Goal: Task Accomplishment & Management: Complete application form

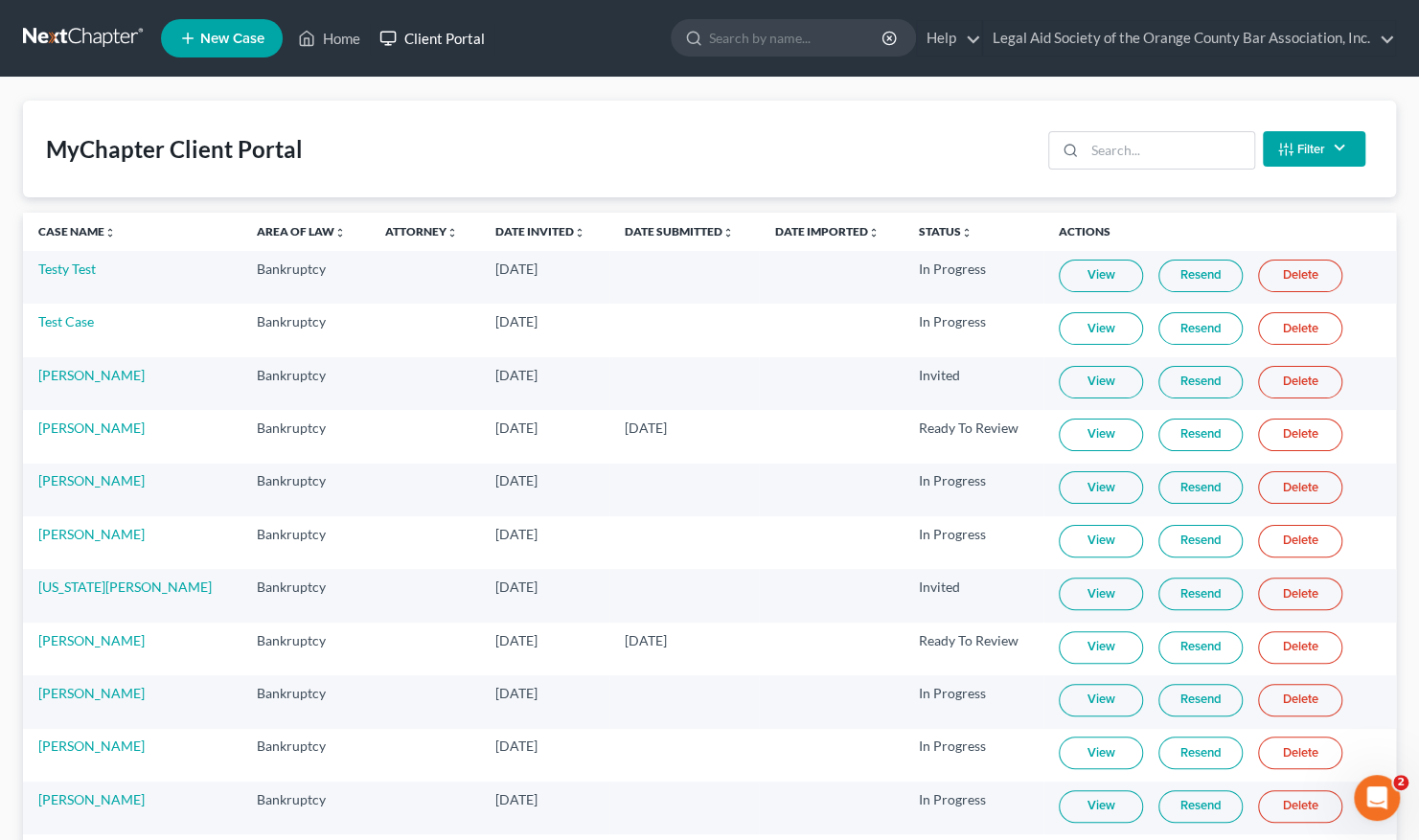
click at [455, 31] on link "Client Portal" at bounding box center [432, 38] width 125 height 34
click at [1101, 154] on input "search" at bounding box center [1170, 150] width 169 height 36
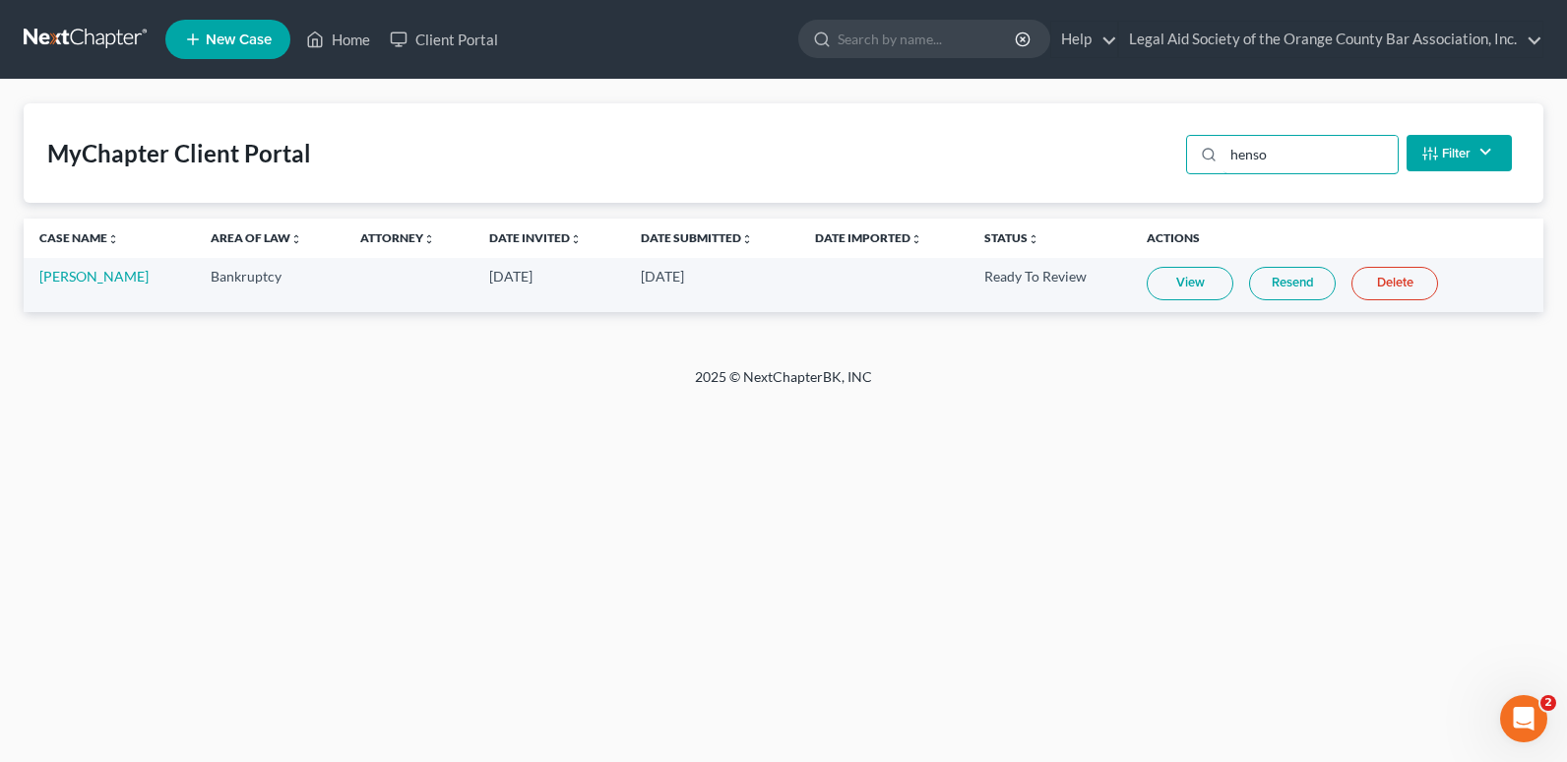
drag, startPoint x: 1265, startPoint y: 159, endPoint x: 1173, endPoint y: 159, distance: 92.6
click at [1173, 159] on div "MyChapter Client Portal henso Filter Status Filter... Invited In Progress Ready…" at bounding box center [784, 152] width 1520 height 99
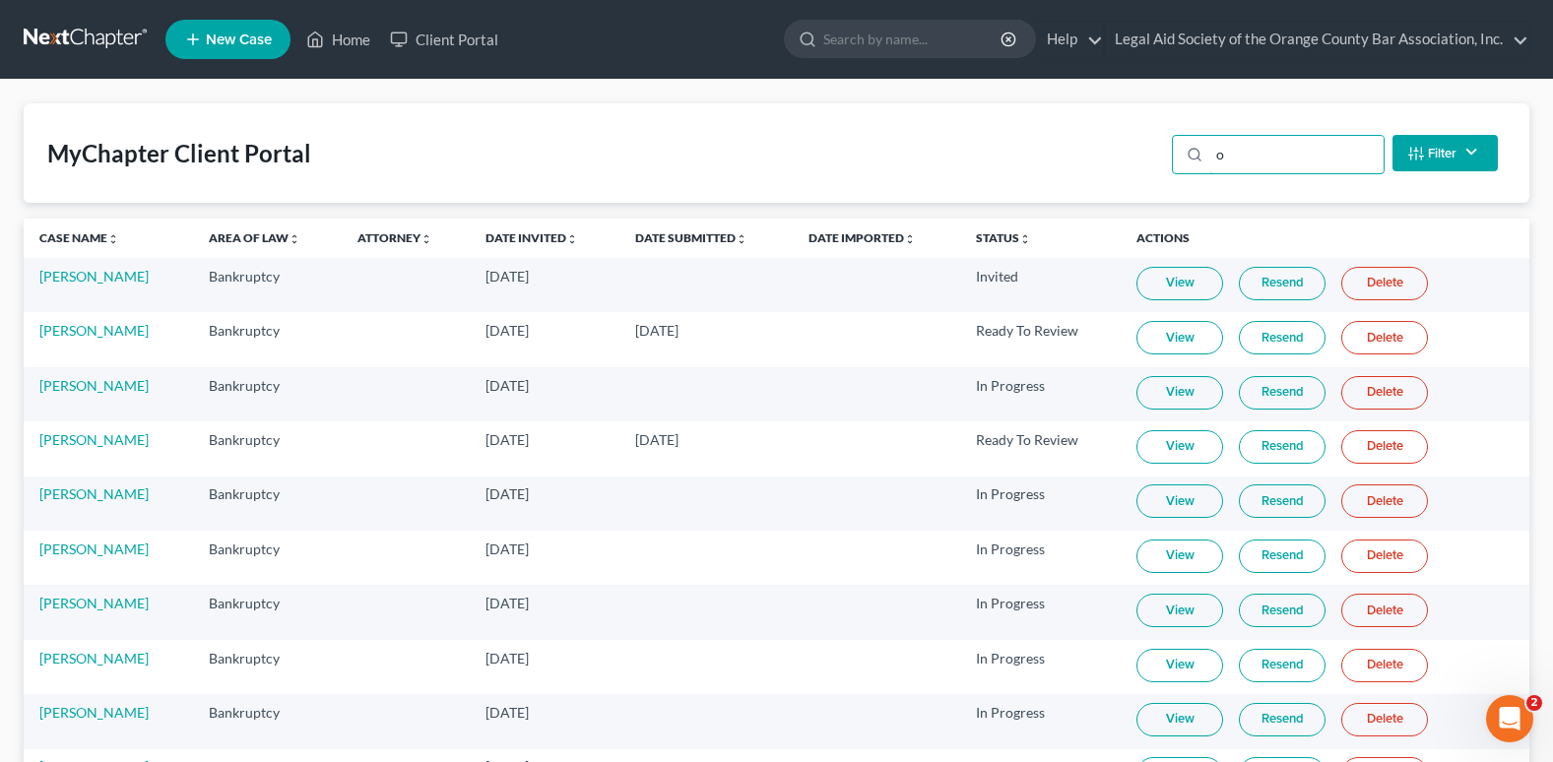
type input "o"
click at [208, 32] on span "New Case" at bounding box center [239, 39] width 66 height 15
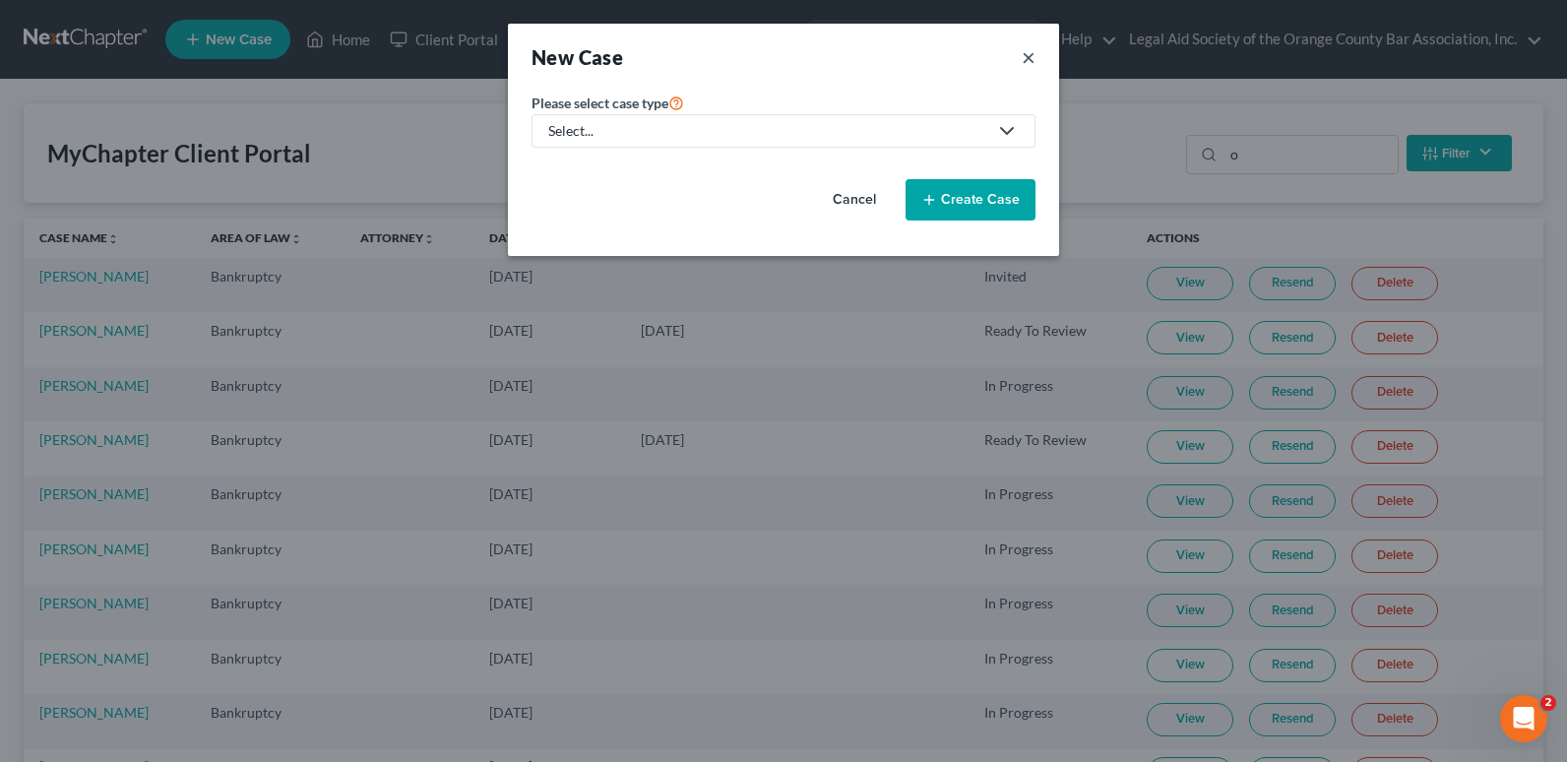
click at [1031, 61] on button "×" at bounding box center [1029, 57] width 14 height 28
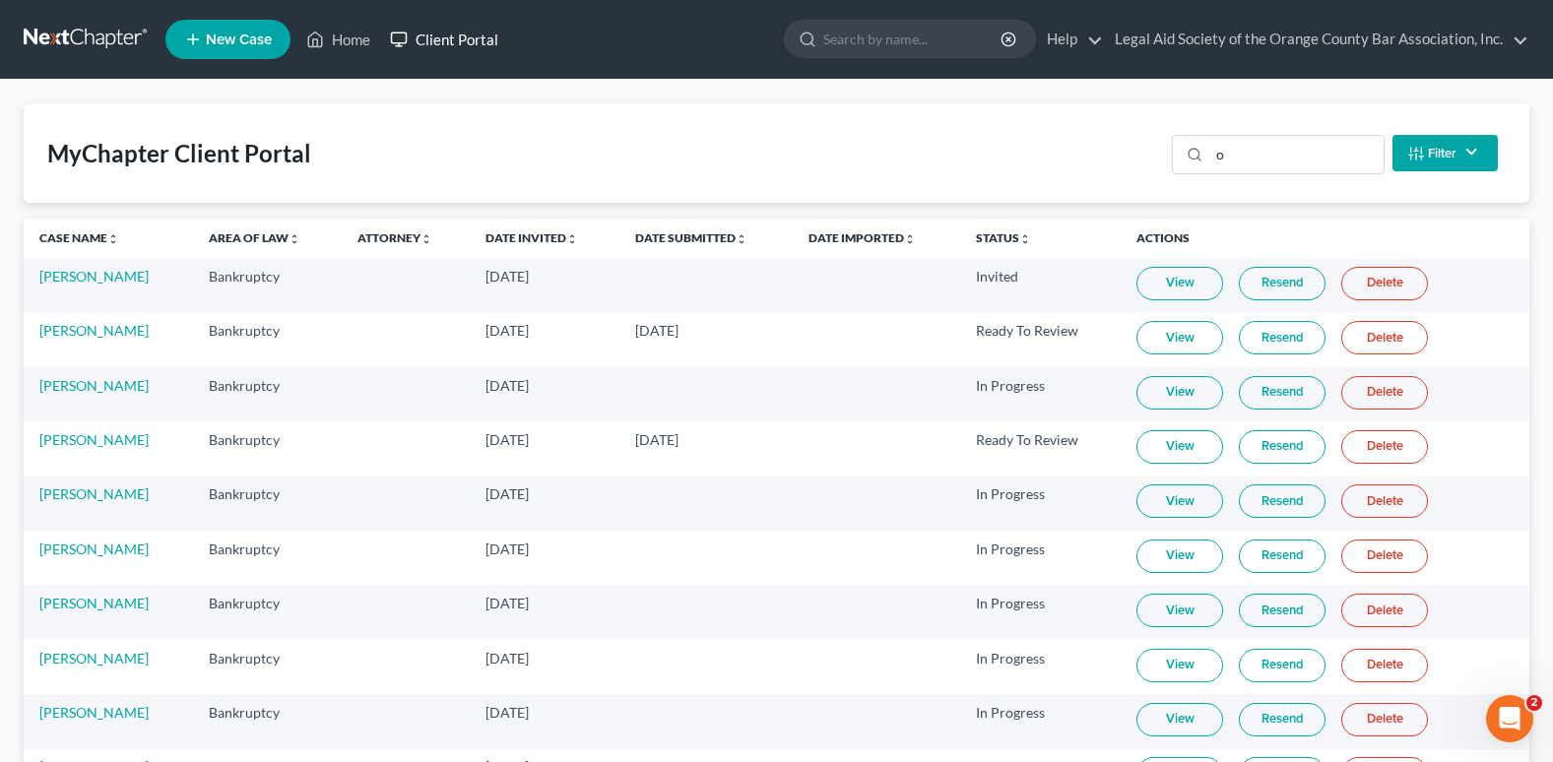
click at [428, 39] on link "Client Portal" at bounding box center [444, 39] width 128 height 35
click at [428, 28] on link "Client Portal" at bounding box center [444, 39] width 128 height 35
click at [432, 32] on link "Client Portal" at bounding box center [444, 39] width 128 height 35
click at [1238, 160] on input "o" at bounding box center [1296, 154] width 174 height 37
drag, startPoint x: 1238, startPoint y: 160, endPoint x: 1172, endPoint y: 160, distance: 66.0
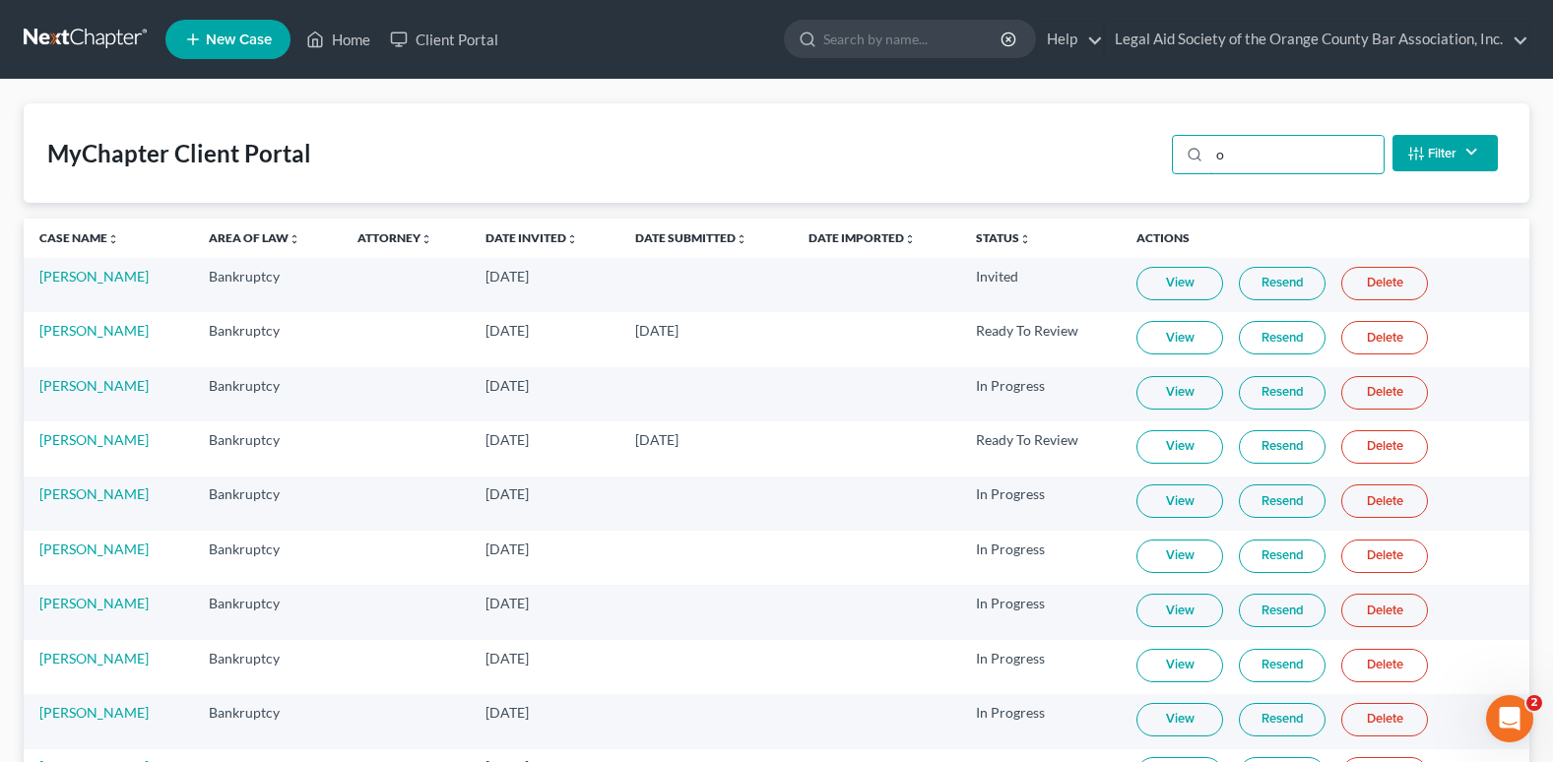
click at [1172, 160] on div "o Filter Status Filter... Invited In Progress Ready To Review Reviewed Imported…" at bounding box center [1335, 153] width 342 height 52
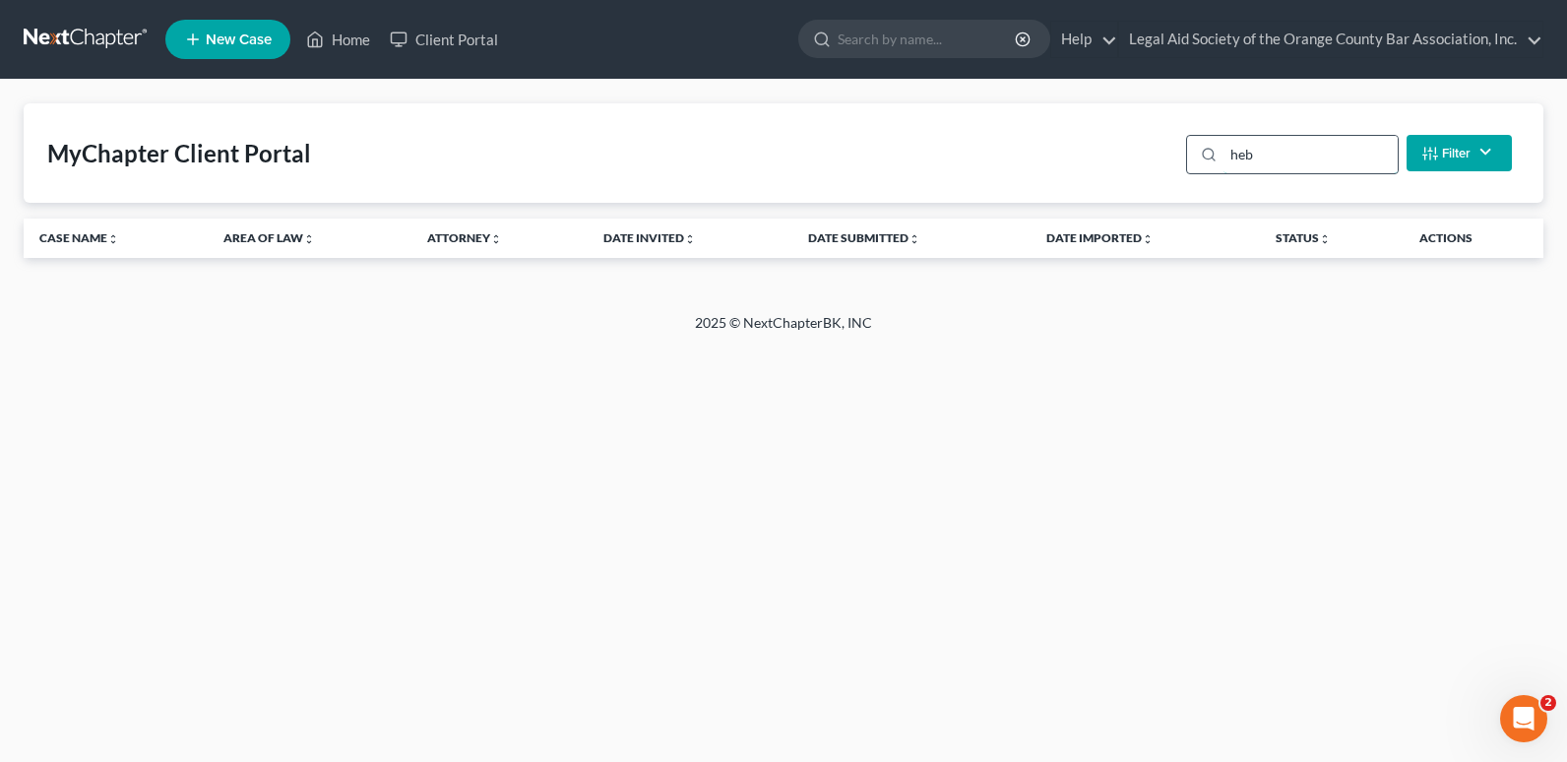
type input "heba"
drag, startPoint x: 1319, startPoint y: 144, endPoint x: 1210, endPoint y: 149, distance: 109.4
click at [1209, 148] on div "heba" at bounding box center [1292, 154] width 213 height 39
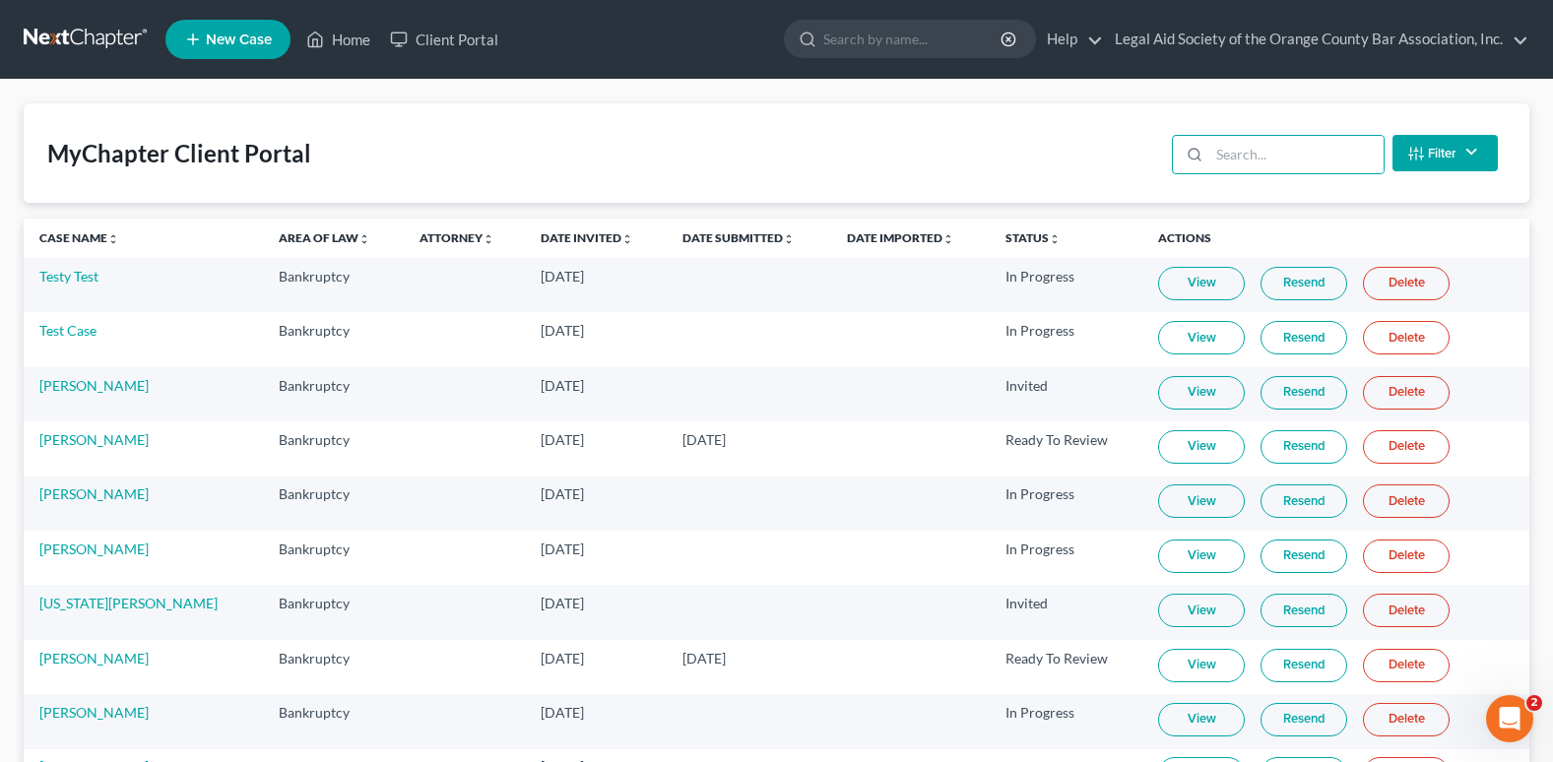
click at [223, 41] on span "New Case" at bounding box center [239, 39] width 66 height 15
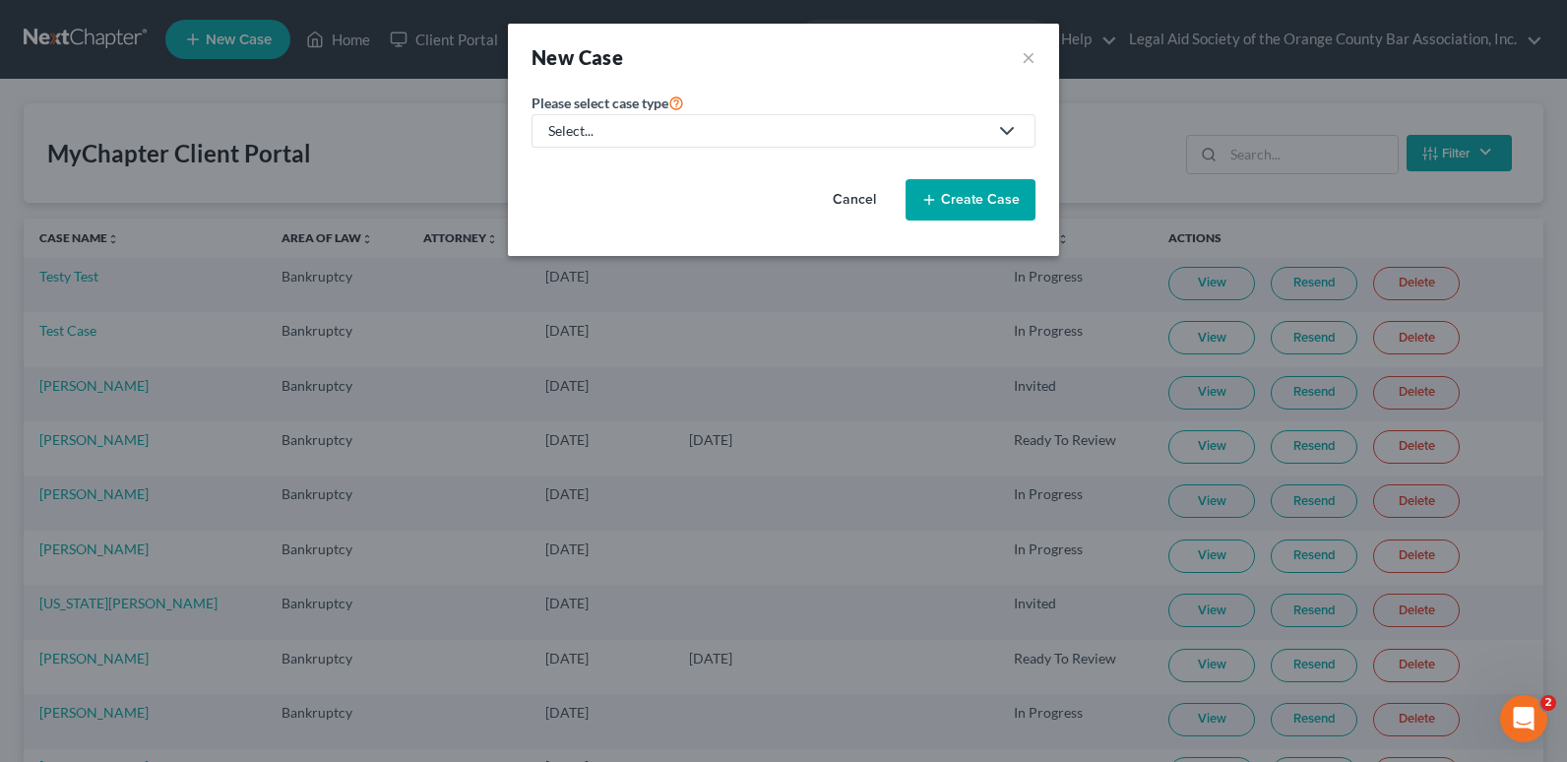
click at [955, 131] on div "Select..." at bounding box center [767, 131] width 439 height 20
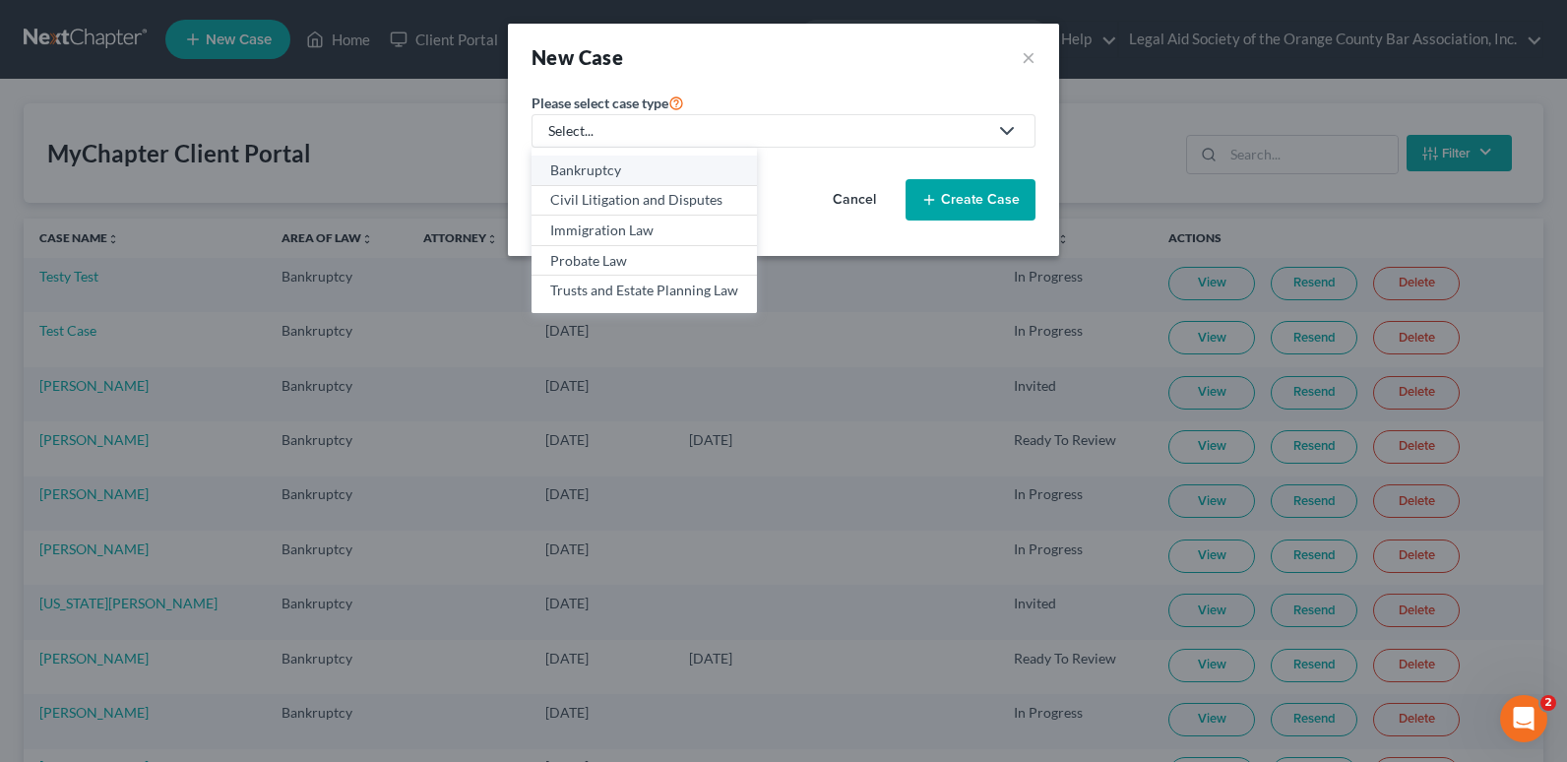
click at [565, 172] on div "Bankruptcy" at bounding box center [644, 170] width 188 height 20
select select "15"
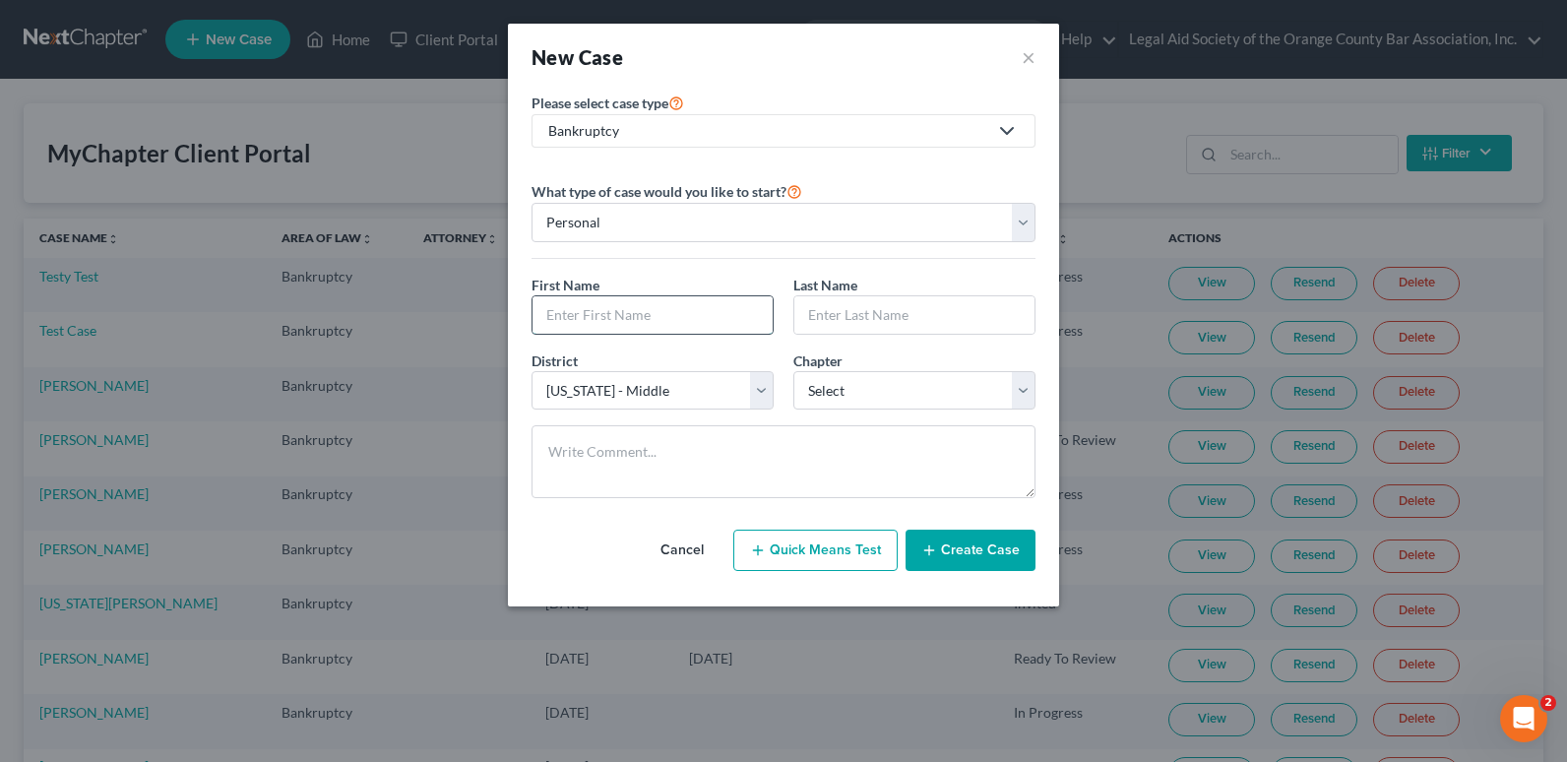
click at [598, 310] on input "text" at bounding box center [653, 314] width 240 height 37
click at [566, 315] on input "text" at bounding box center [653, 314] width 240 height 37
paste input "[PERSON_NAME] Dandsh"
type input "[PERSON_NAME] Dandsh"
click at [811, 321] on input "text" at bounding box center [915, 314] width 240 height 37
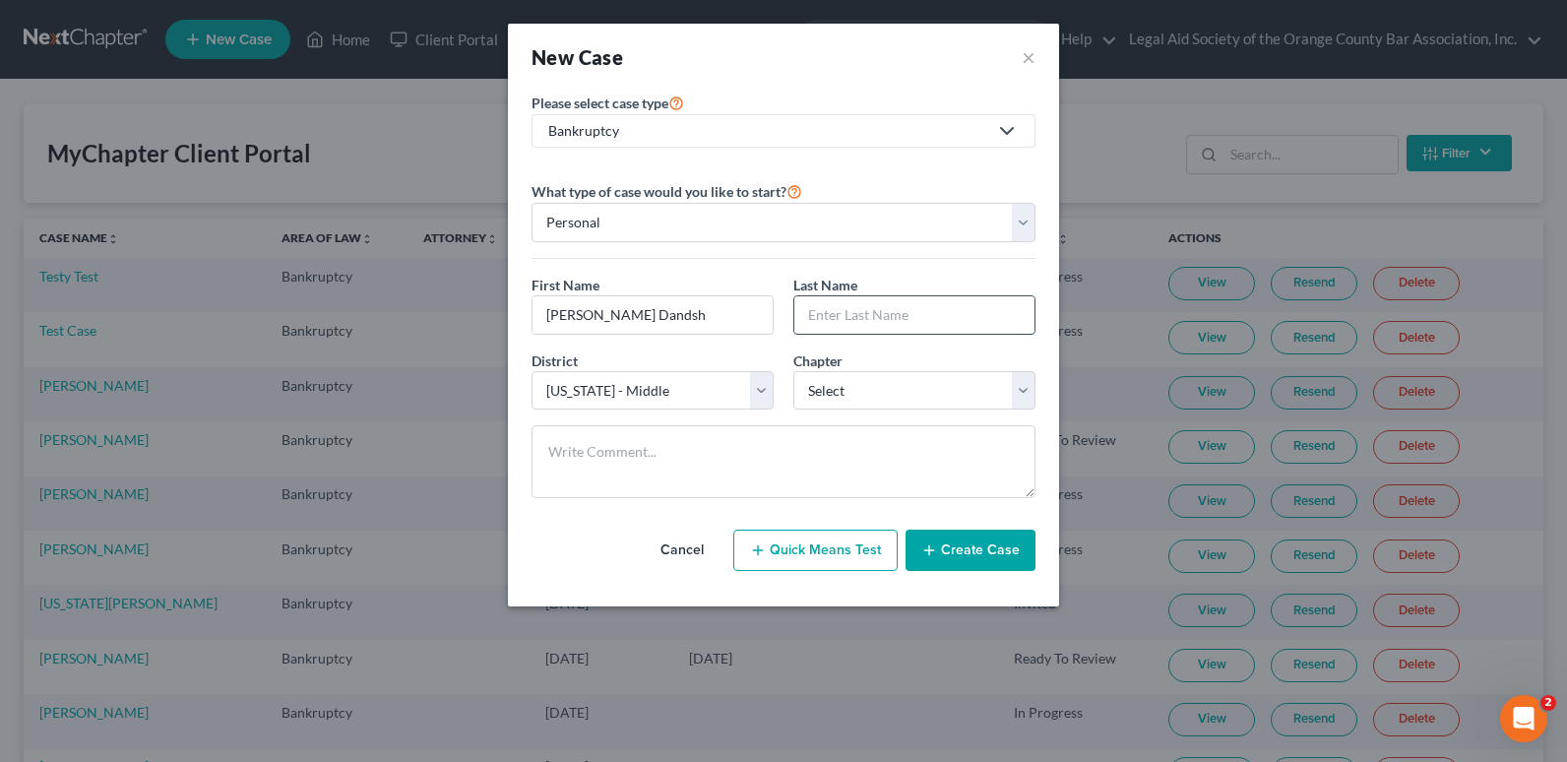
paste input "[PERSON_NAME] Dandsh"
type input "[PERSON_NAME] Dandsh"
drag, startPoint x: 582, startPoint y: 316, endPoint x: 795, endPoint y: 332, distance: 213.2
click at [795, 332] on div "First Name * [PERSON_NAME] Last Name * [PERSON_NAME]" at bounding box center [784, 313] width 524 height 76
type input "Heba"
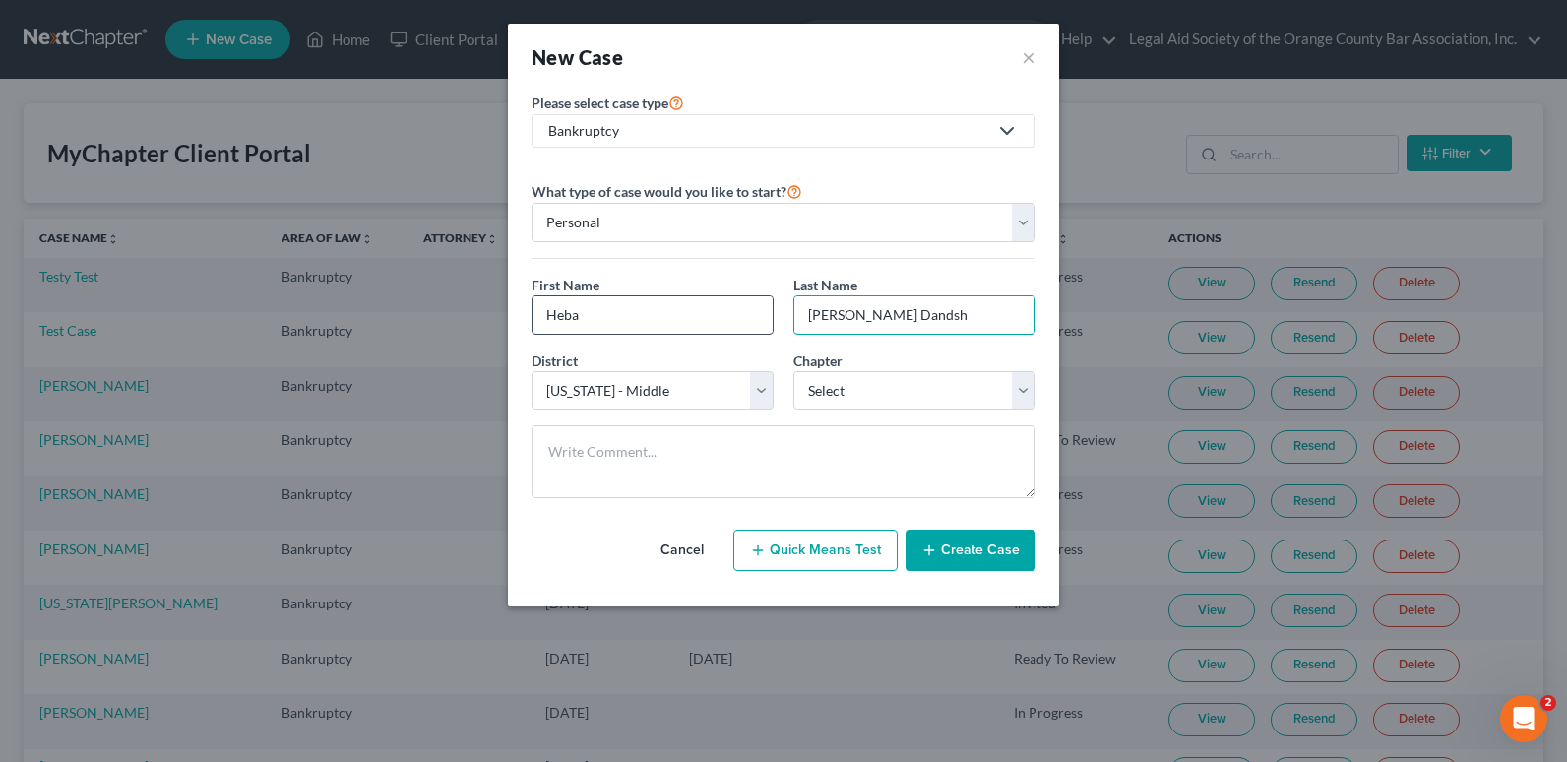
drag, startPoint x: 892, startPoint y: 316, endPoint x: 719, endPoint y: 318, distance: 173.3
click at [719, 318] on div "First Name * Heba Last Name * [PERSON_NAME]" at bounding box center [784, 313] width 524 height 76
type input "Dandsh"
click at [912, 400] on select "Select 7 11 12 13" at bounding box center [915, 390] width 242 height 39
select select "0"
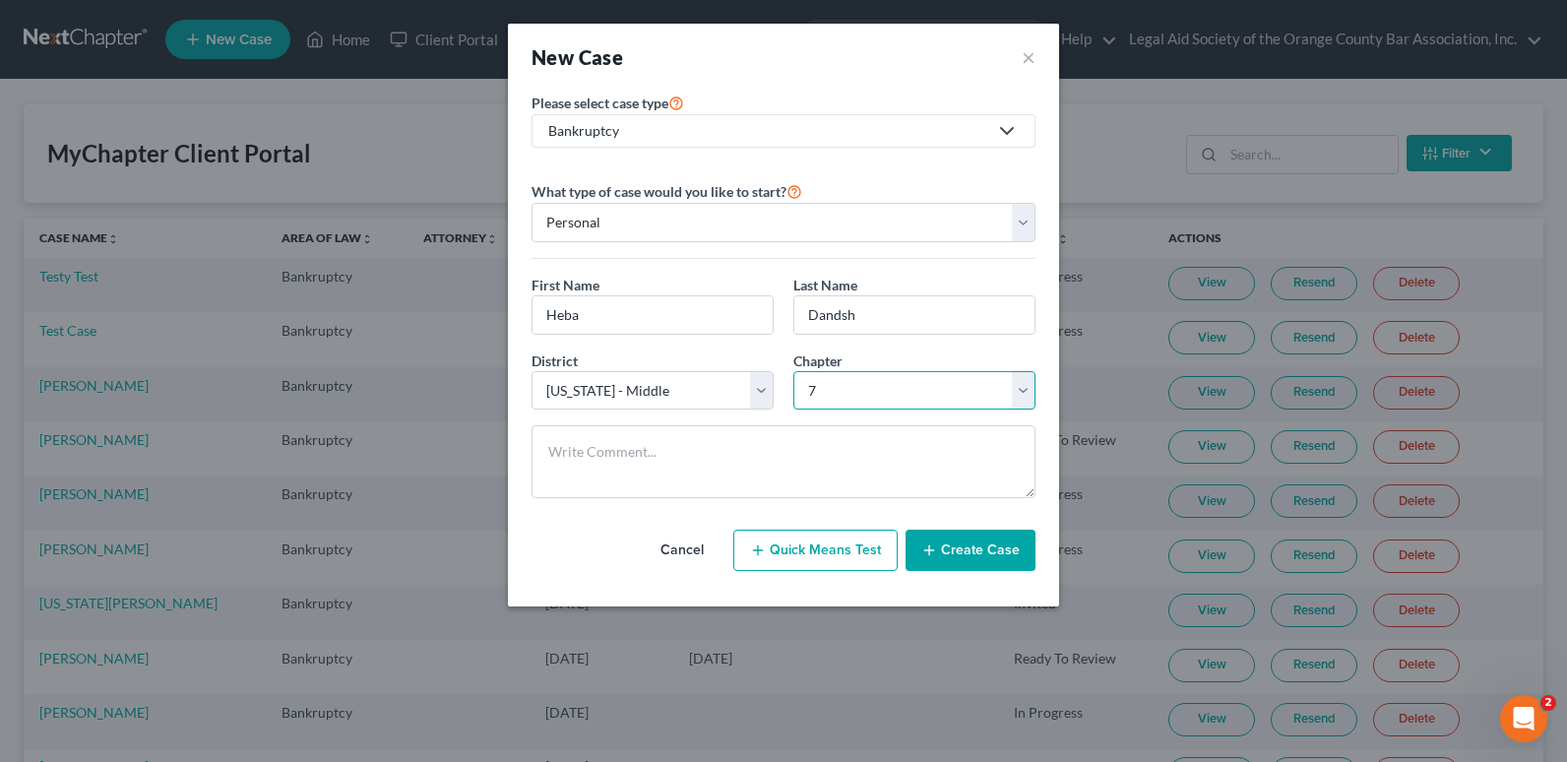
click at [794, 371] on select "Select 7 11 12 13" at bounding box center [915, 390] width 242 height 39
click at [992, 554] on button "Create Case" at bounding box center [971, 550] width 130 height 41
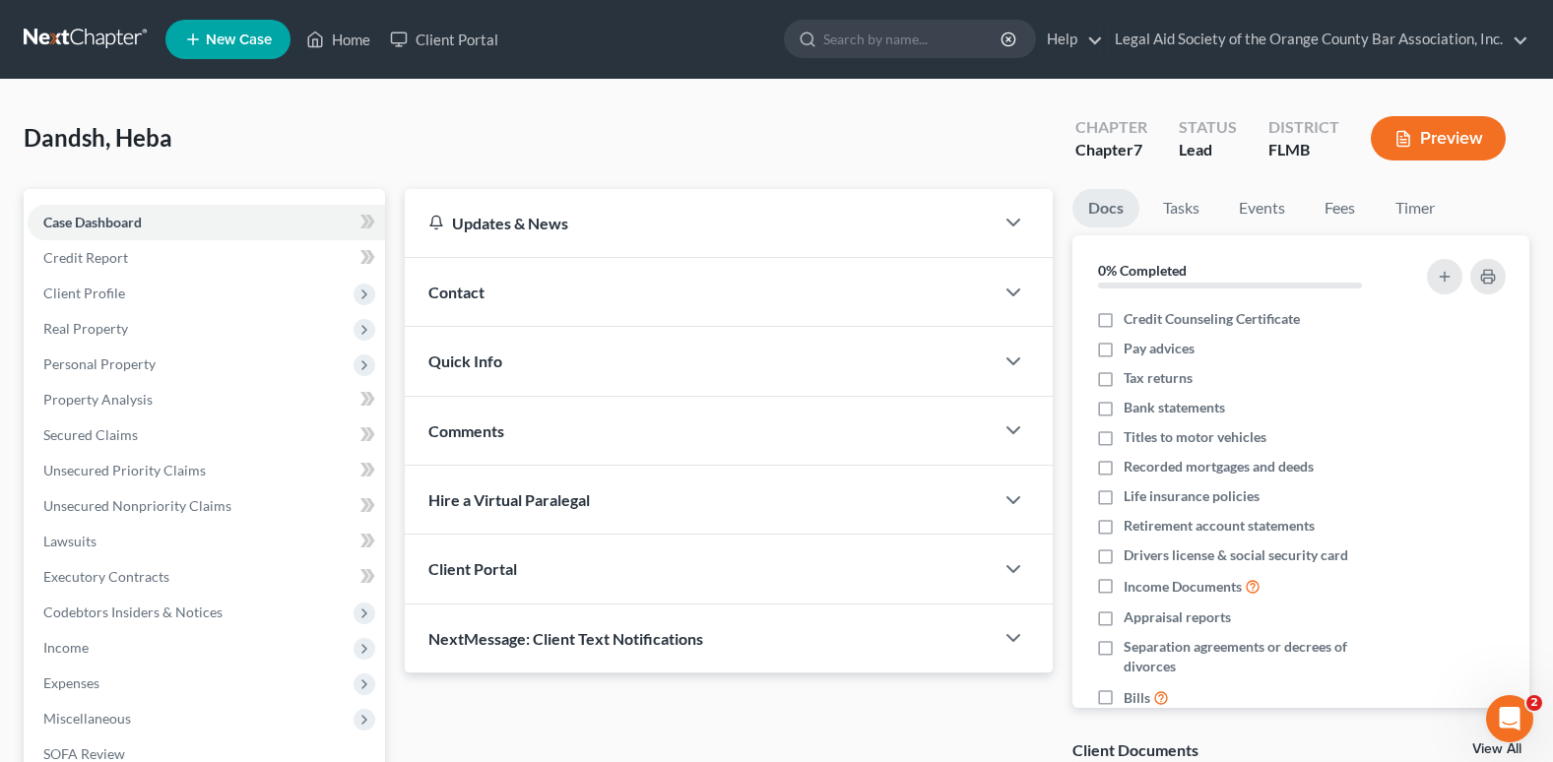
click at [494, 568] on span "Client Portal" at bounding box center [472, 568] width 89 height 19
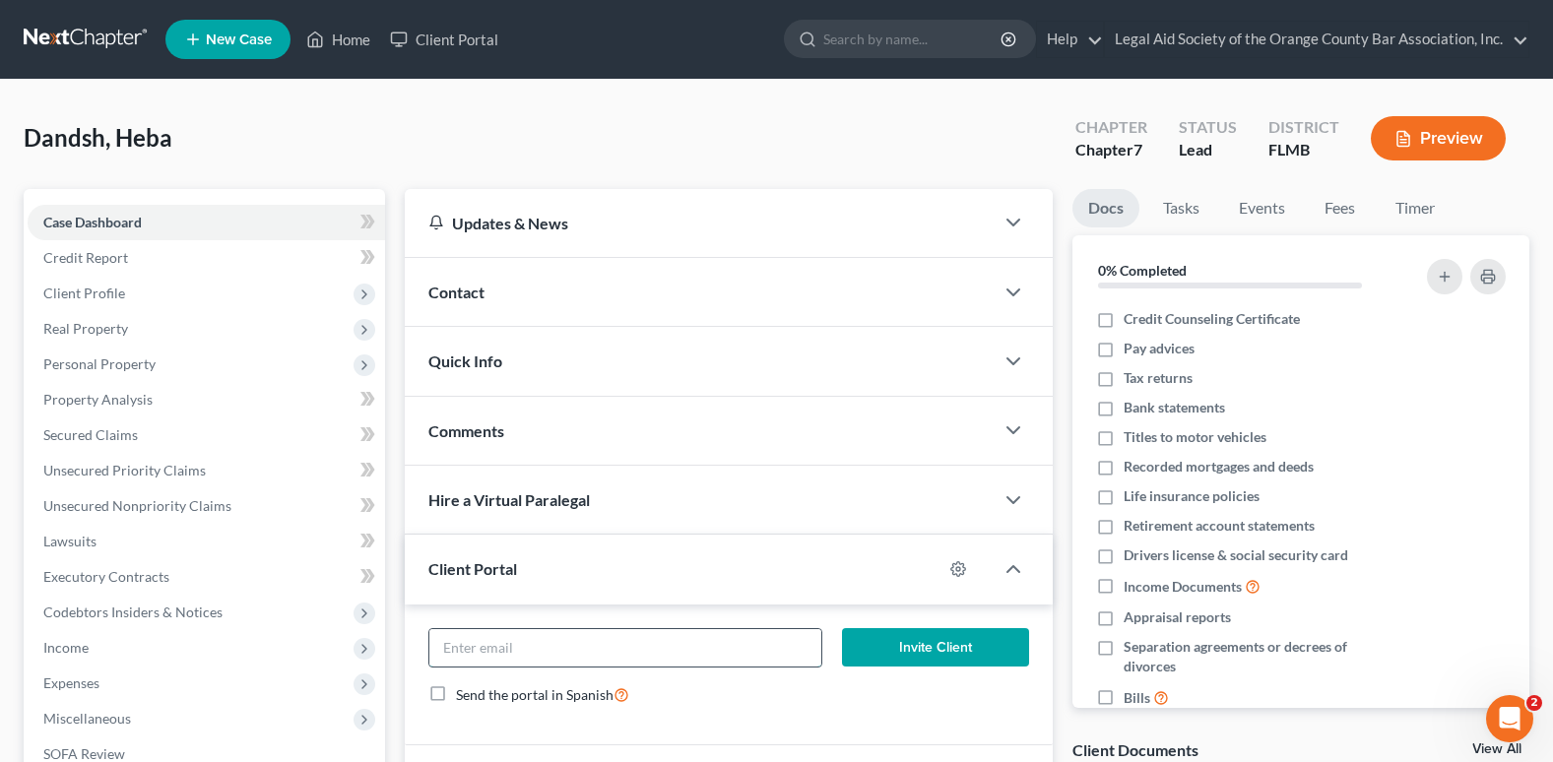
click at [502, 654] on input "email" at bounding box center [625, 647] width 392 height 37
paste input "[EMAIL_ADDRESS][DOMAIN_NAME]"
type input "[EMAIL_ADDRESS][DOMAIN_NAME]"
click at [947, 654] on button "Invite Client" at bounding box center [935, 647] width 187 height 39
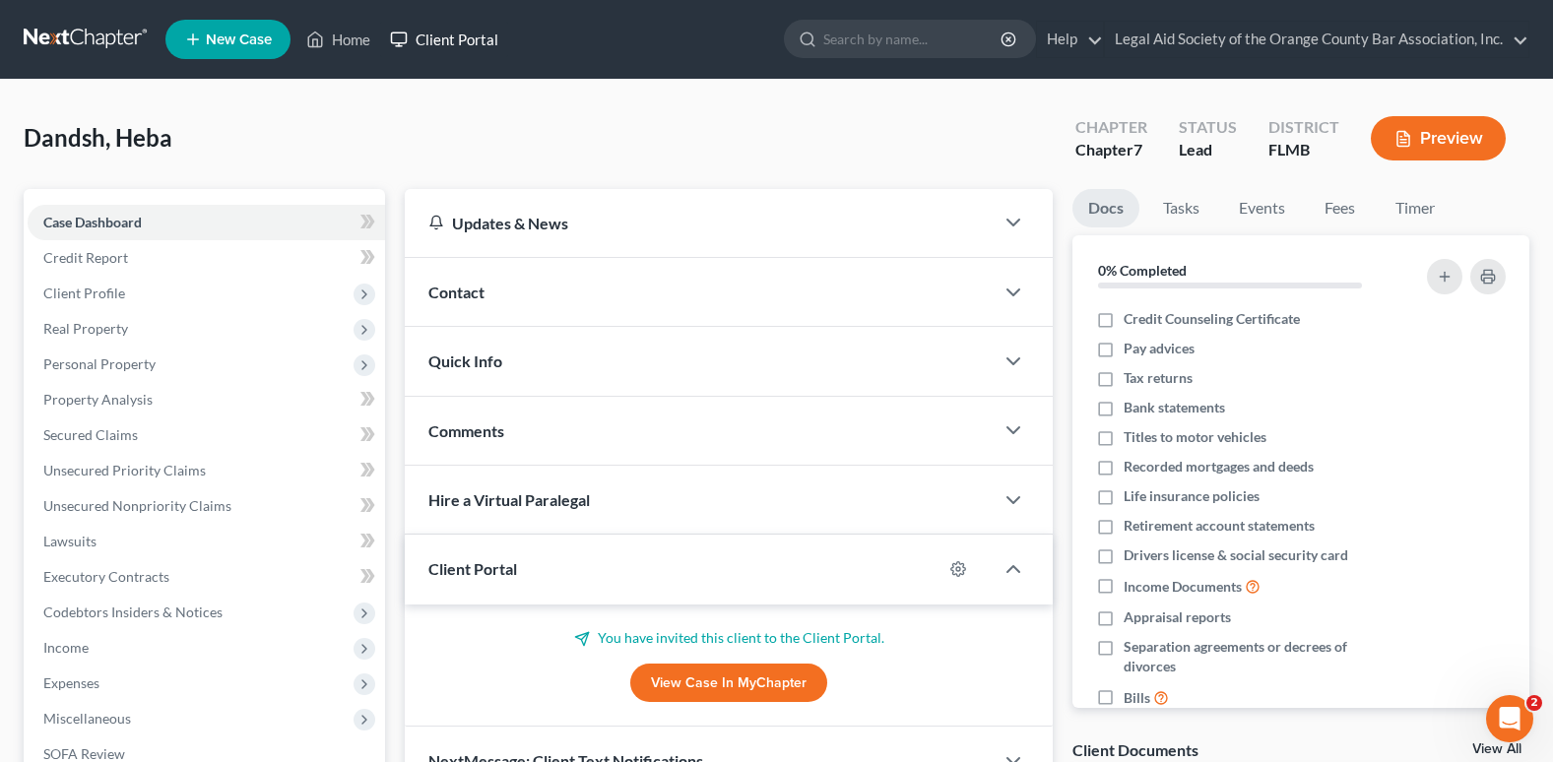
click at [429, 41] on link "Client Portal" at bounding box center [444, 39] width 128 height 35
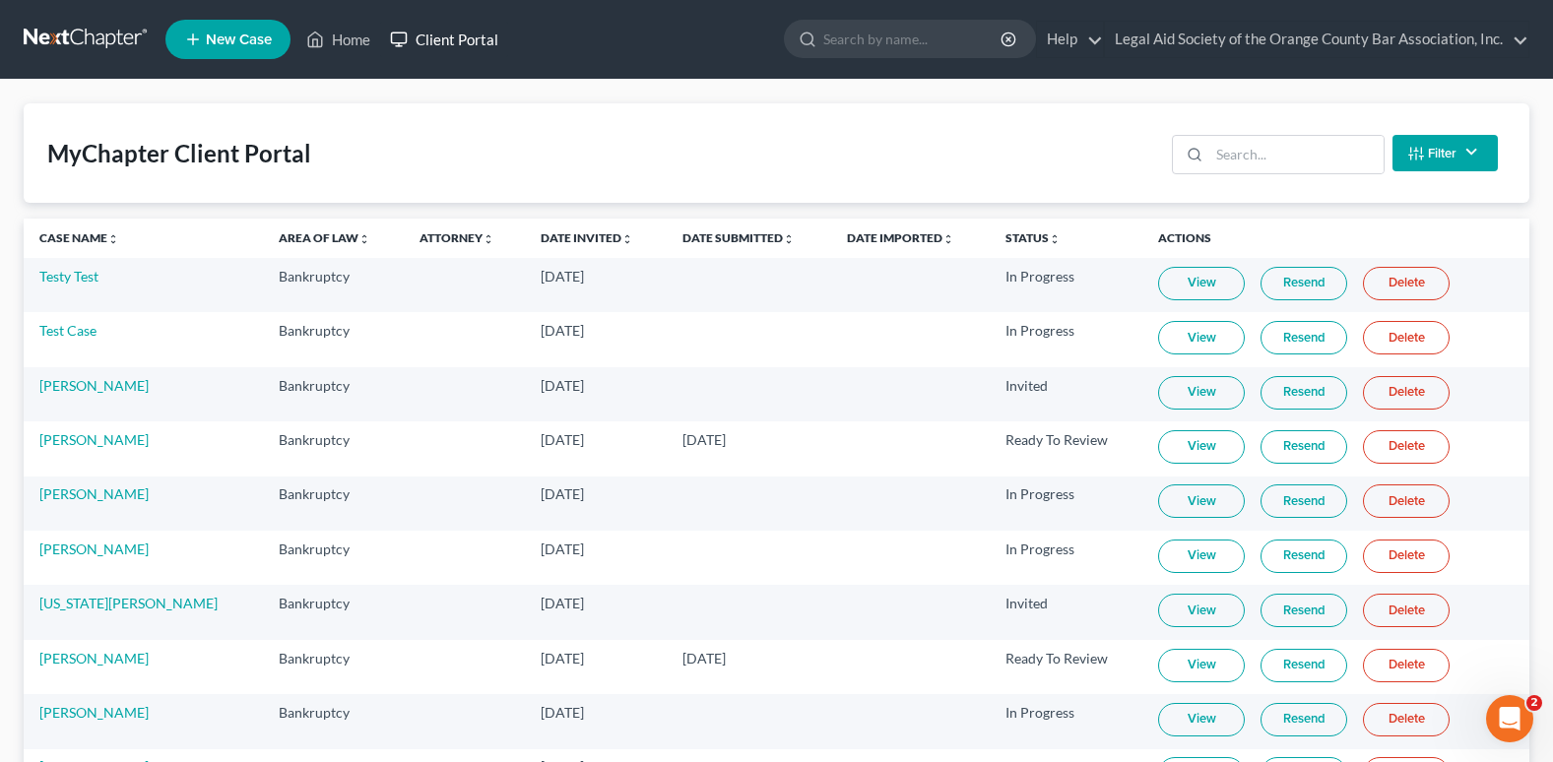
click at [442, 42] on link "Client Portal" at bounding box center [444, 39] width 128 height 35
click at [1216, 149] on input "search" at bounding box center [1296, 154] width 174 height 37
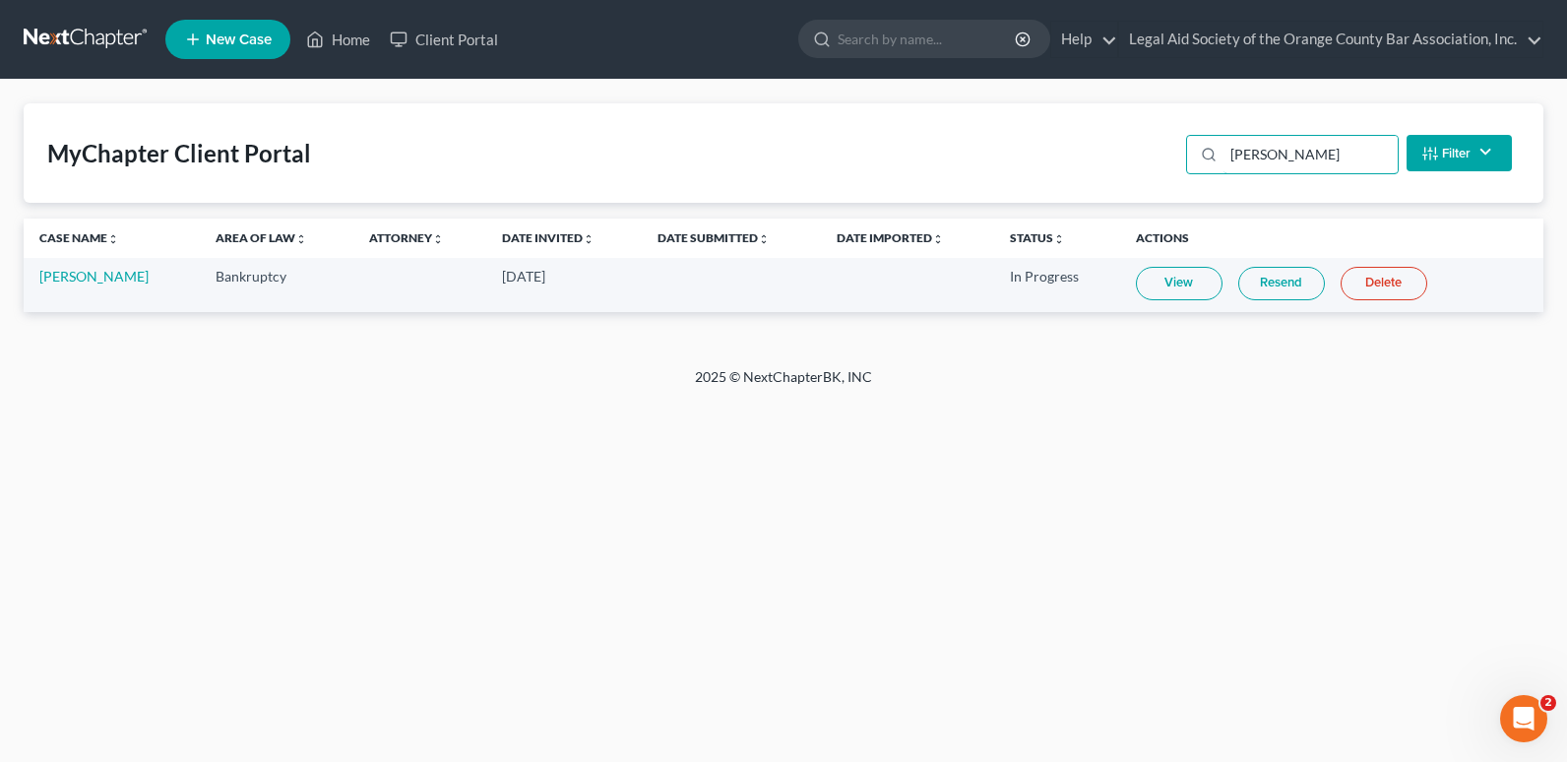
type input "[PERSON_NAME]"
click at [1089, 550] on div "Home New Case Client Portal Legal Aid Society of the Orange County Bar Associat…" at bounding box center [783, 381] width 1567 height 762
